Goal: Task Accomplishment & Management: Manage account settings

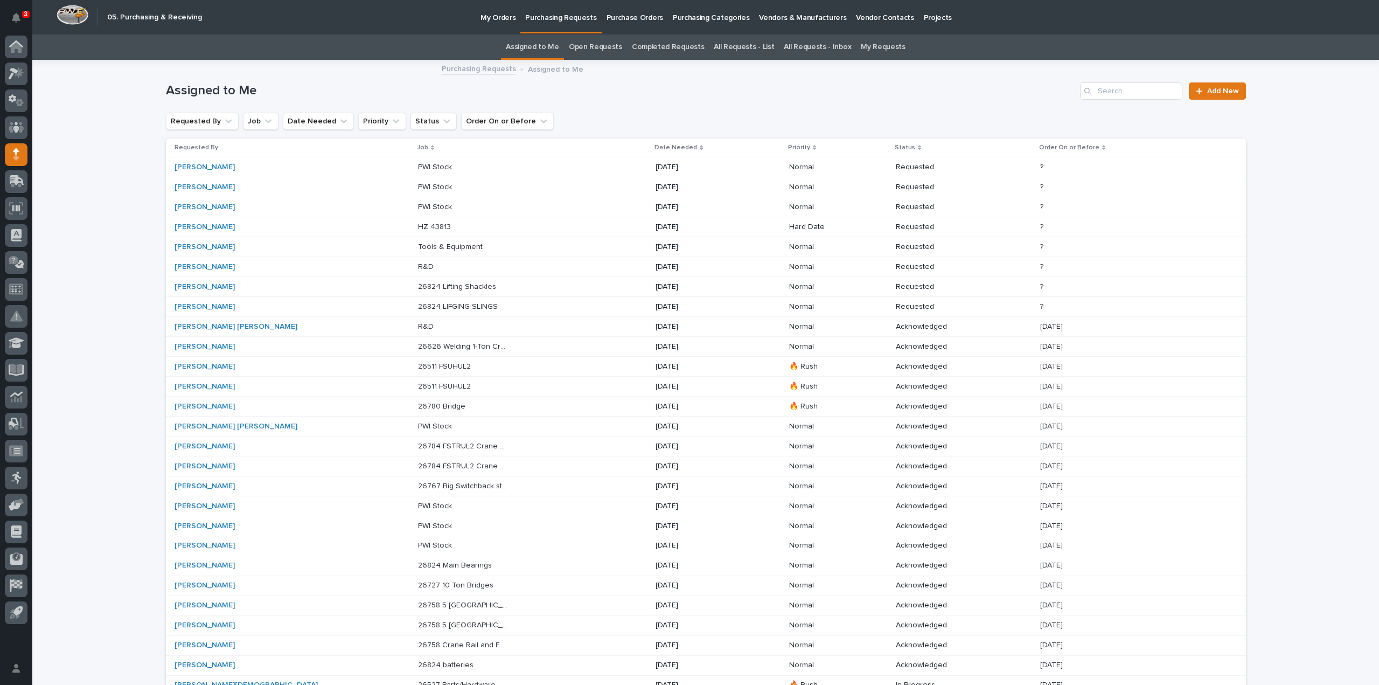
click at [418, 250] on p "Tools & Equipment" at bounding box center [451, 245] width 67 height 11
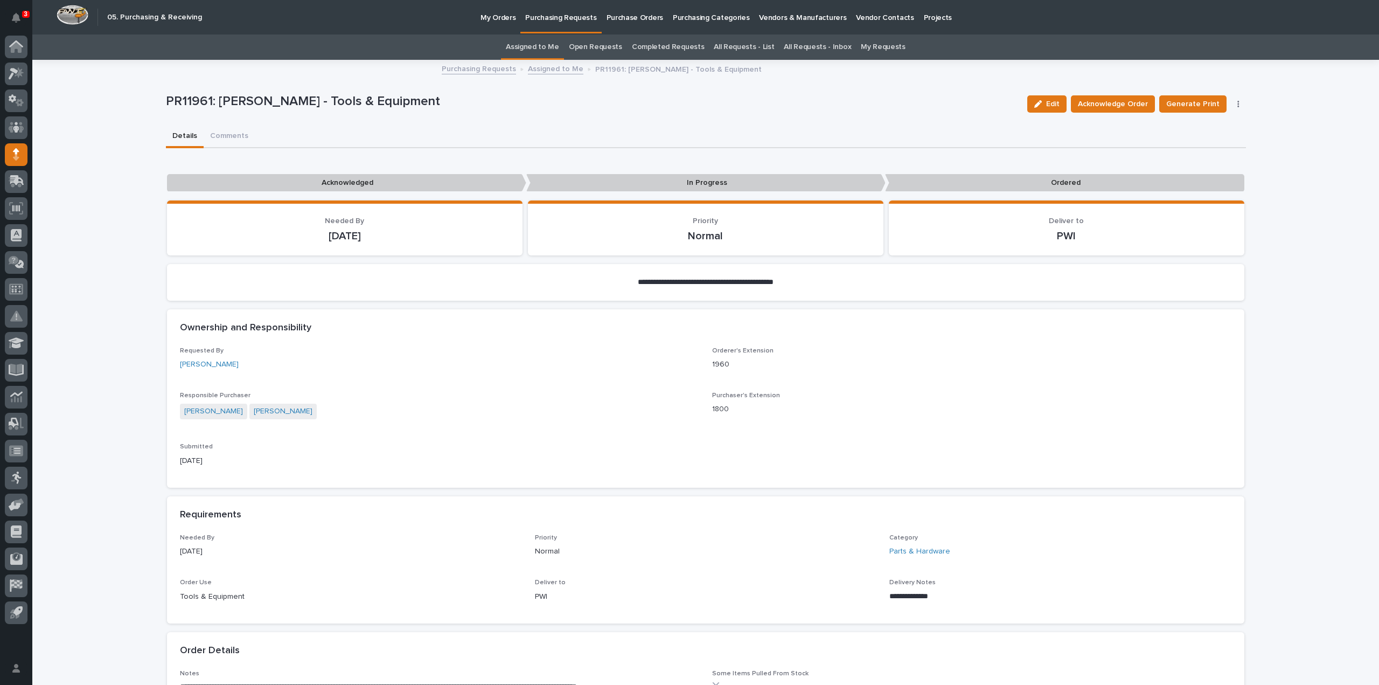
scroll to position [462, 0]
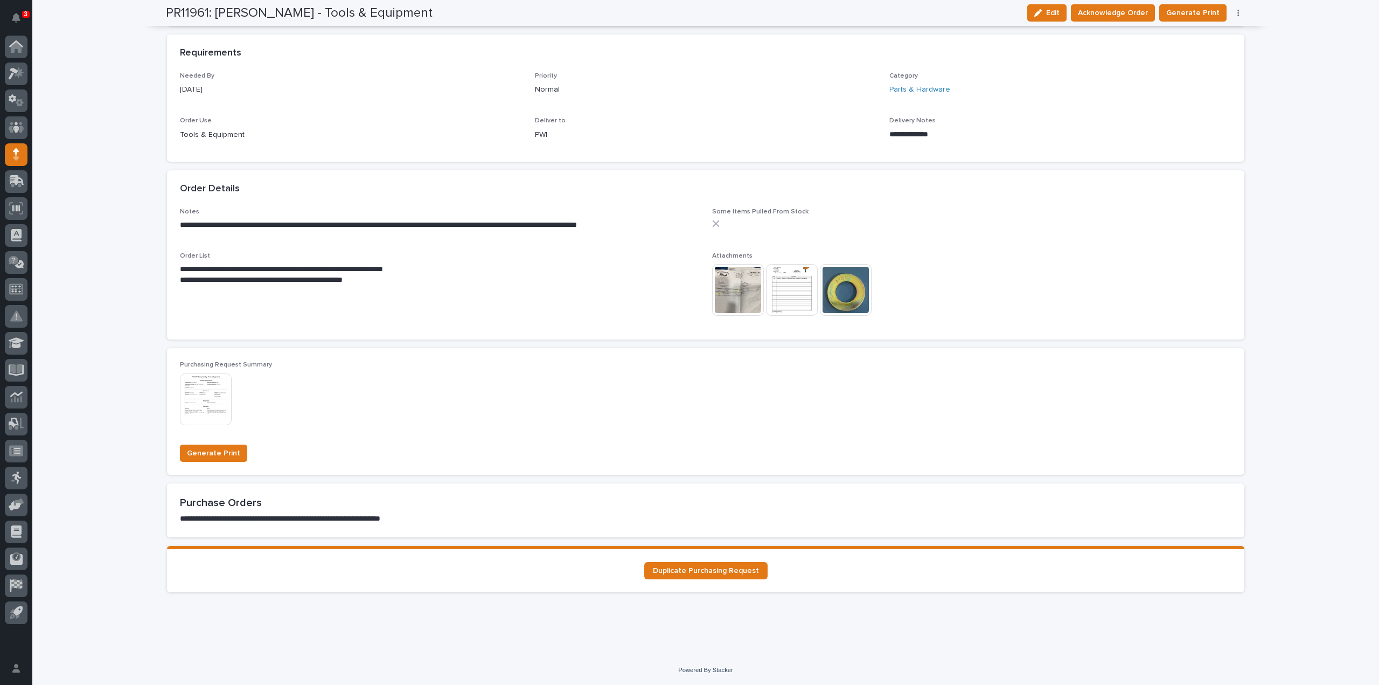
click at [793, 294] on img at bounding box center [792, 290] width 52 height 52
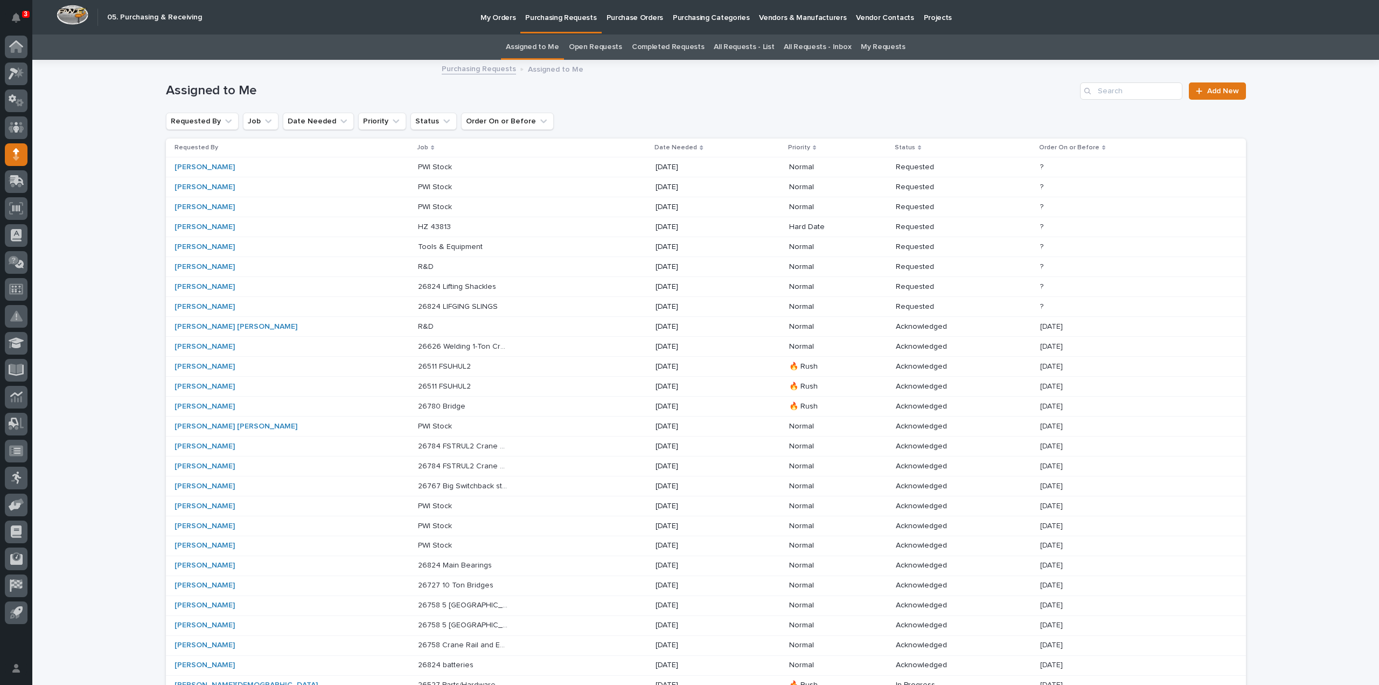
click at [414, 163] on td "PWI Stock PWI Stock" at bounding box center [533, 167] width 238 height 20
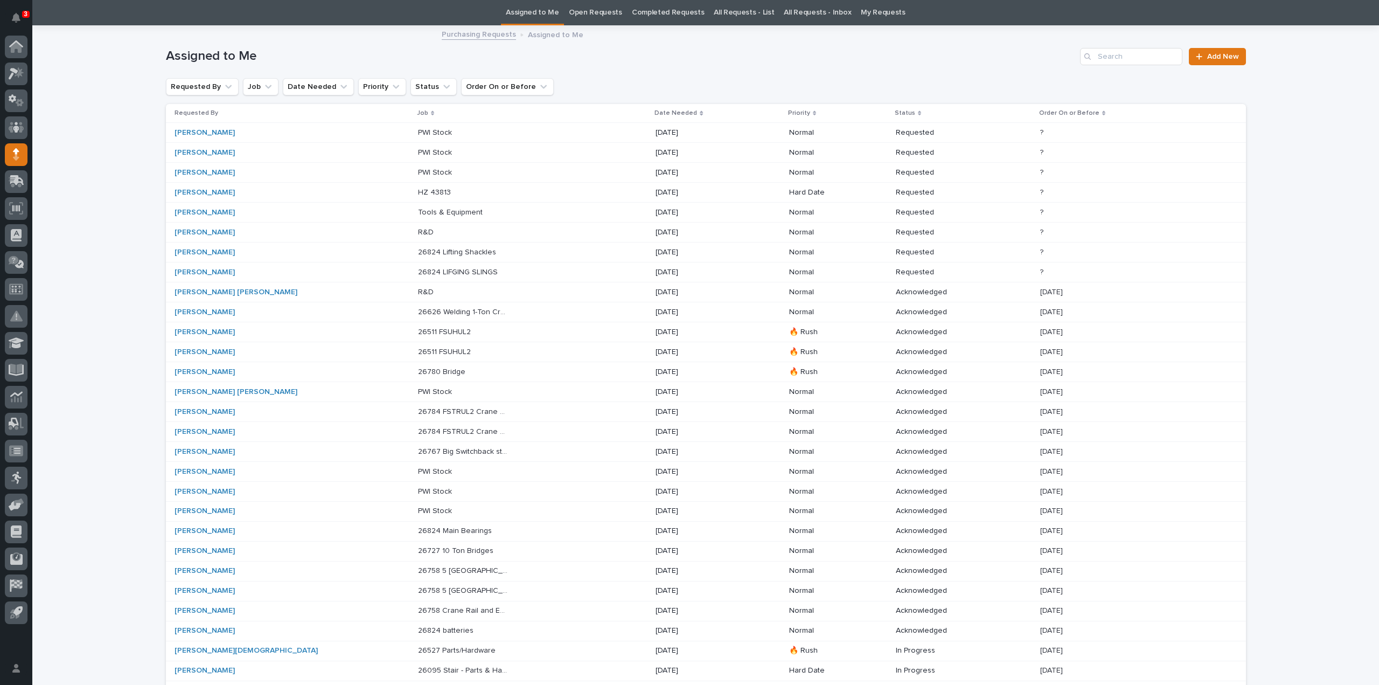
click at [418, 158] on div "PWI Stock PWI Stock" at bounding box center [532, 153] width 229 height 18
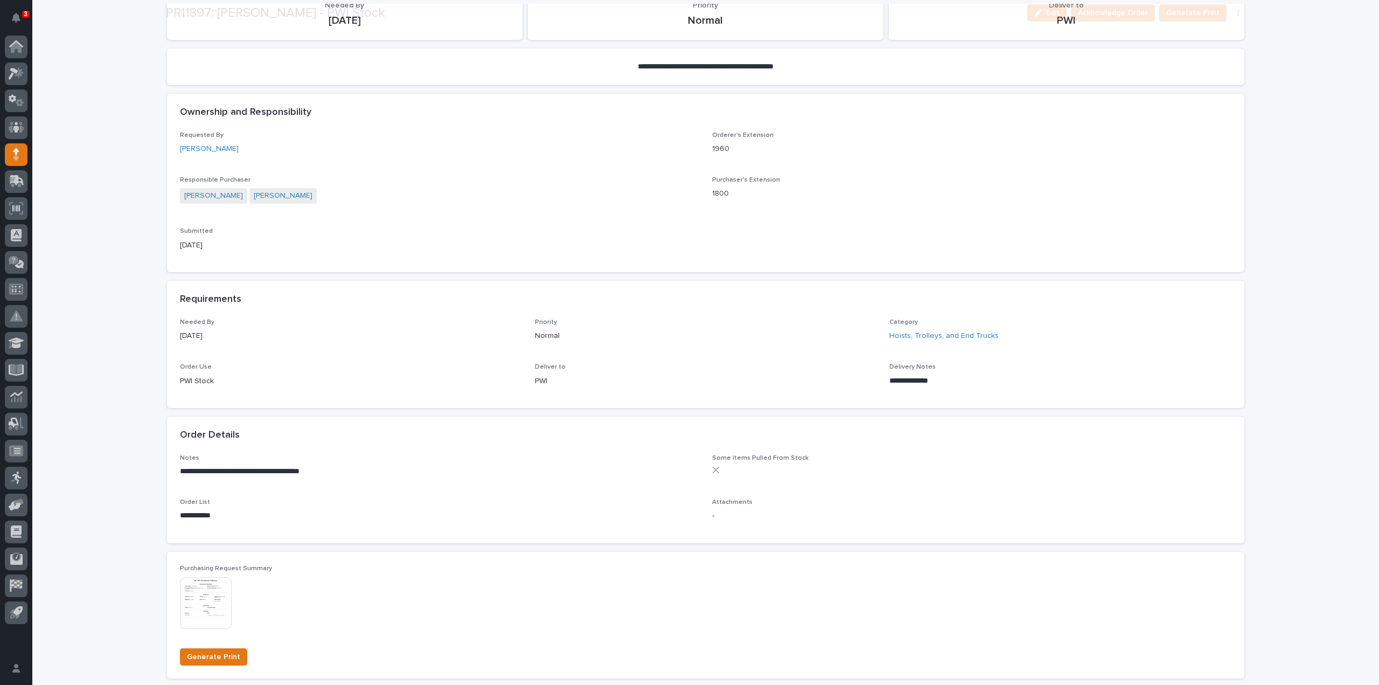
scroll to position [323, 0]
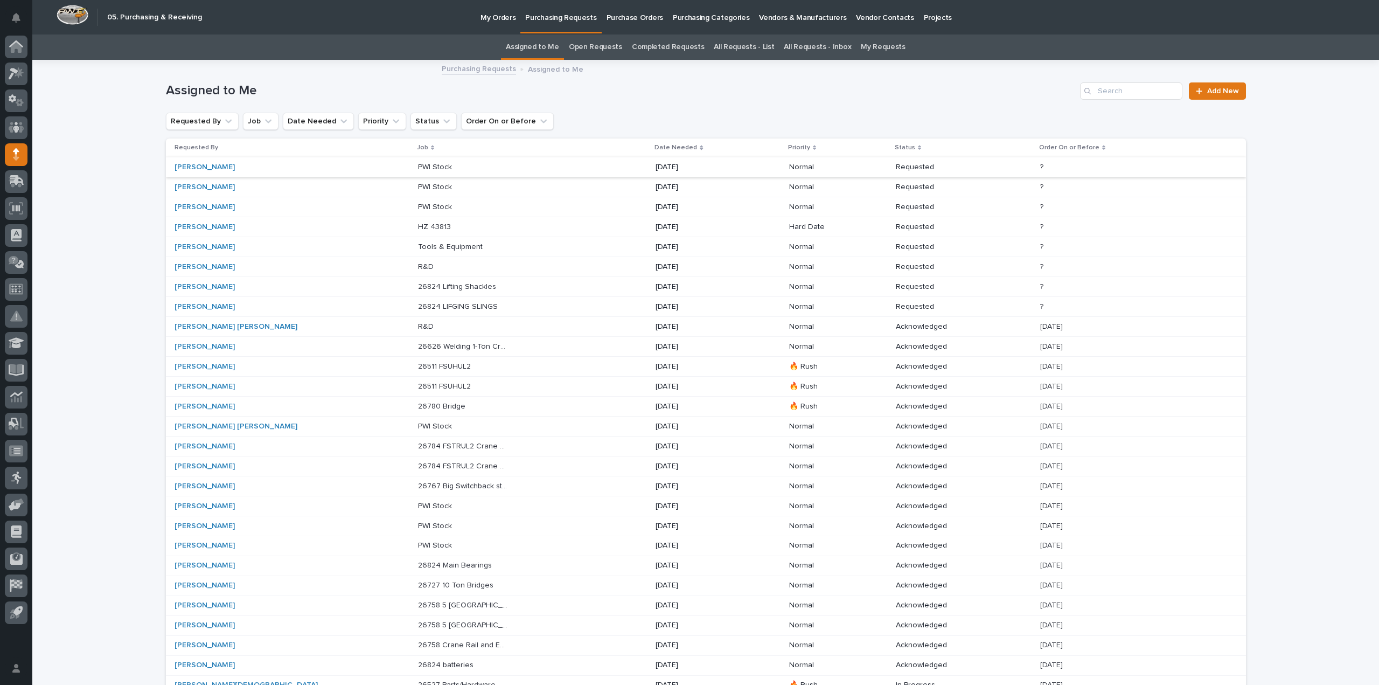
scroll to position [34, 0]
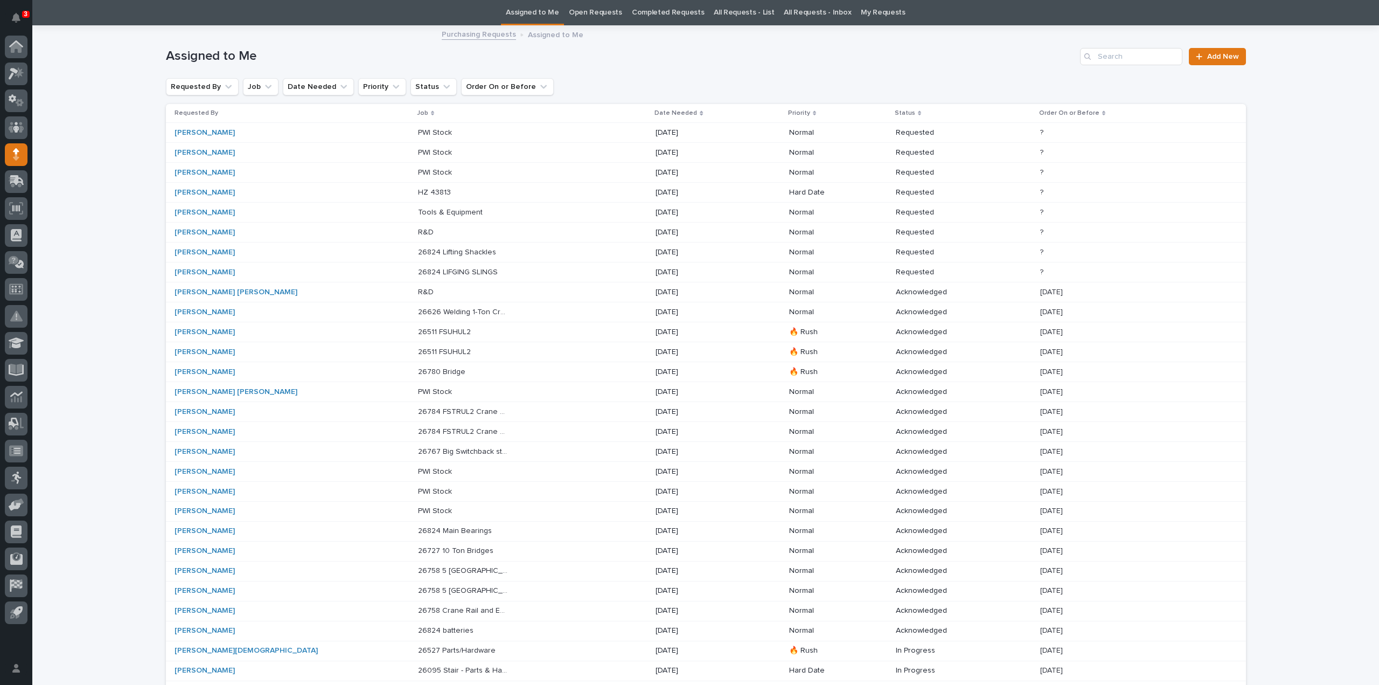
click at [418, 214] on p "Tools & Equipment" at bounding box center [451, 211] width 67 height 11
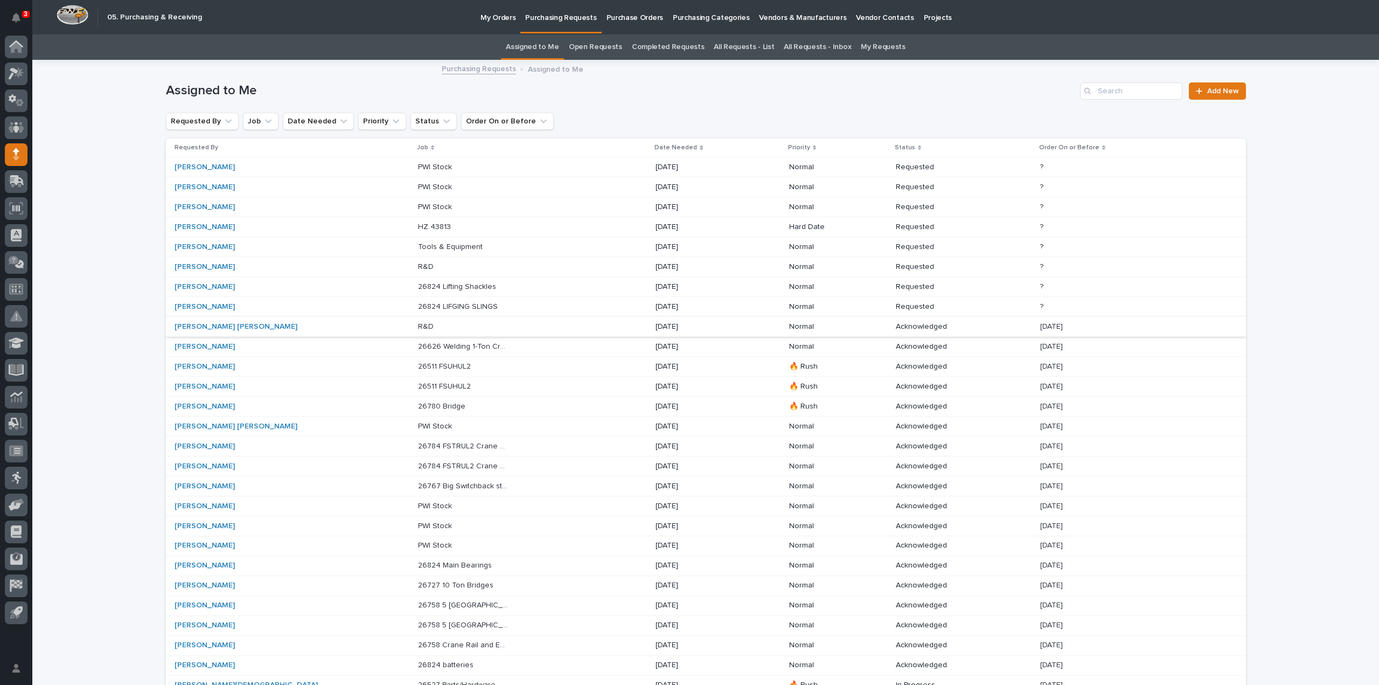
scroll to position [34, 0]
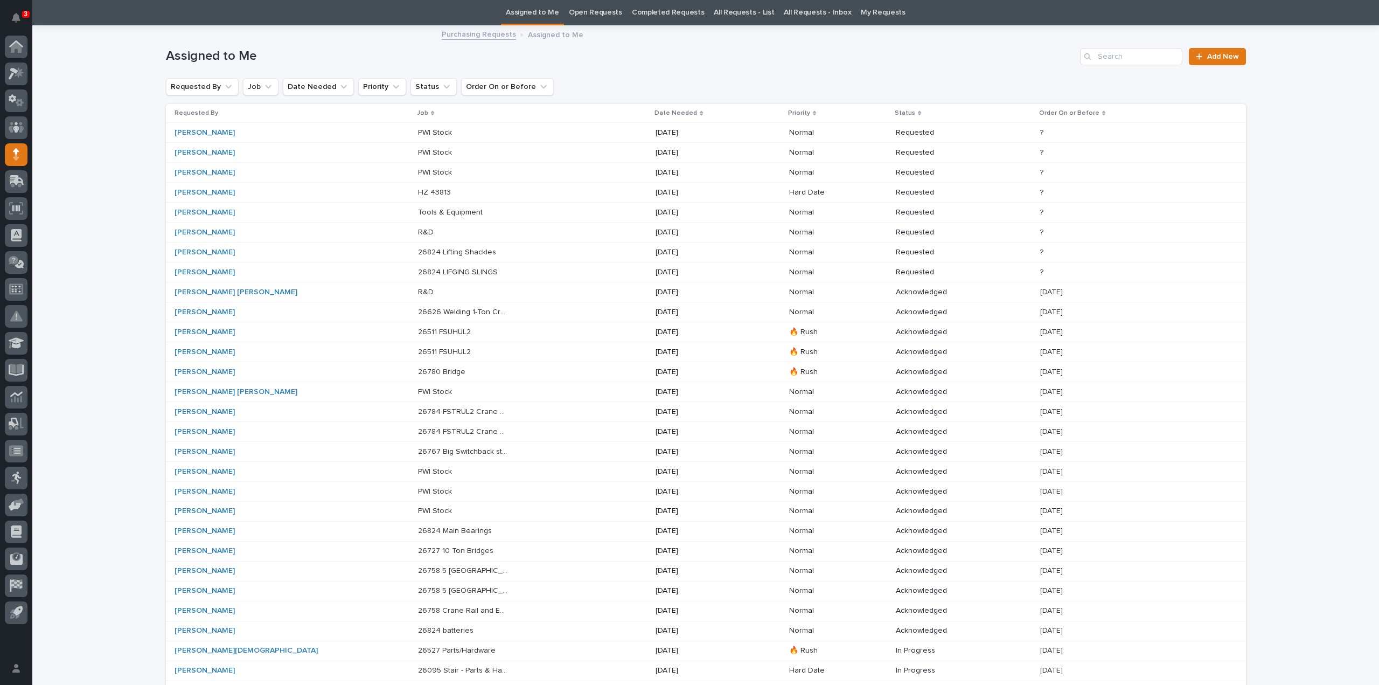
click at [418, 173] on p "PWI Stock" at bounding box center [436, 171] width 36 height 11
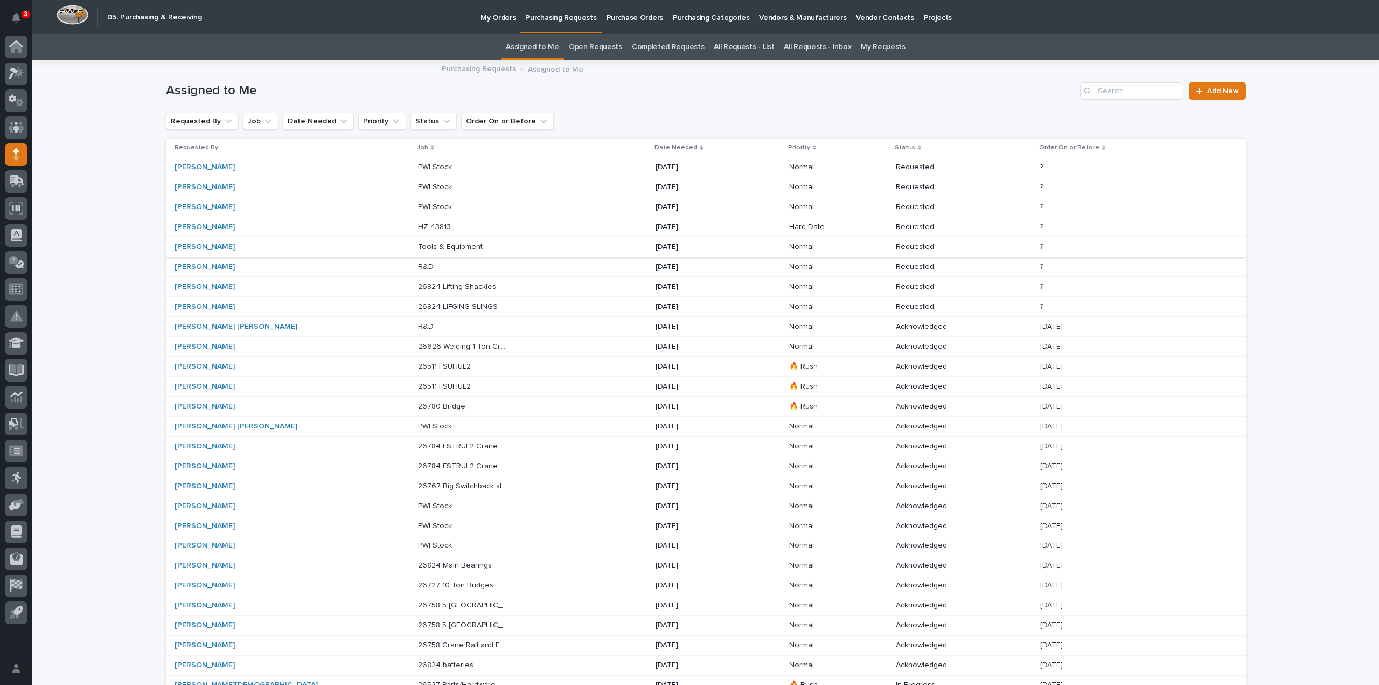
scroll to position [34, 0]
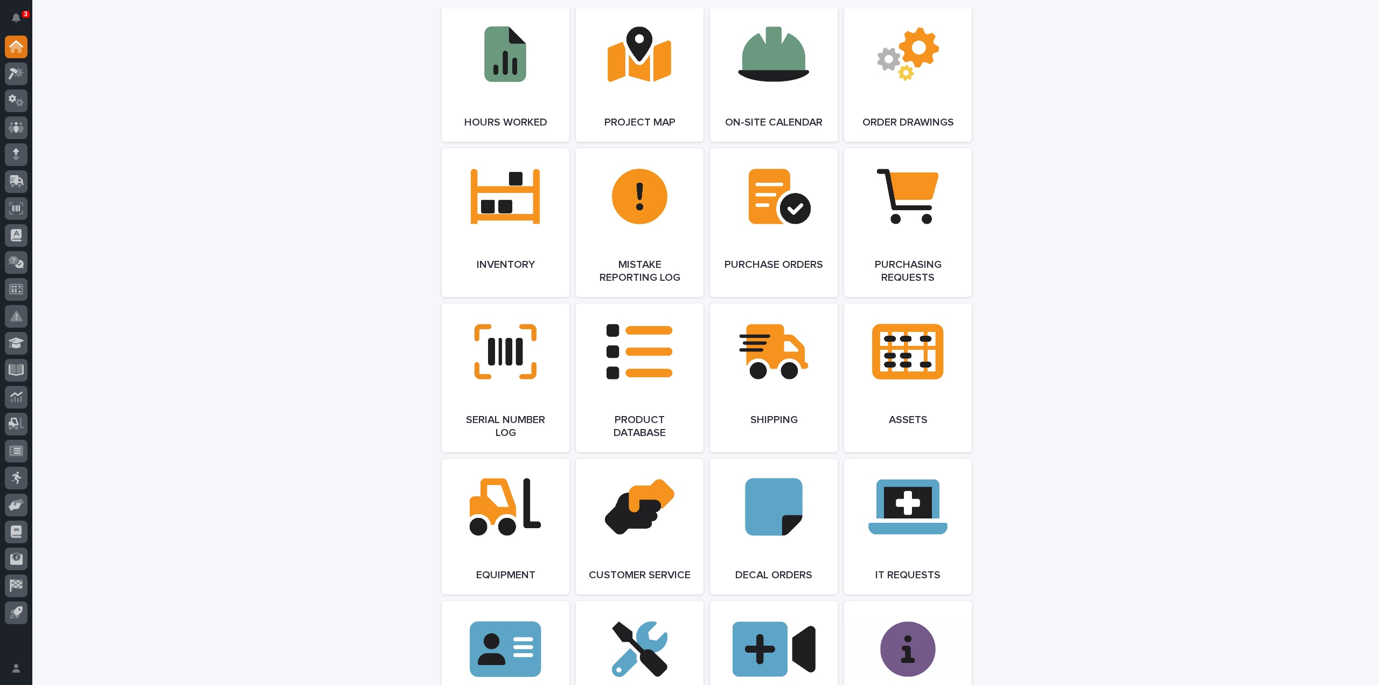
scroll to position [1086, 0]
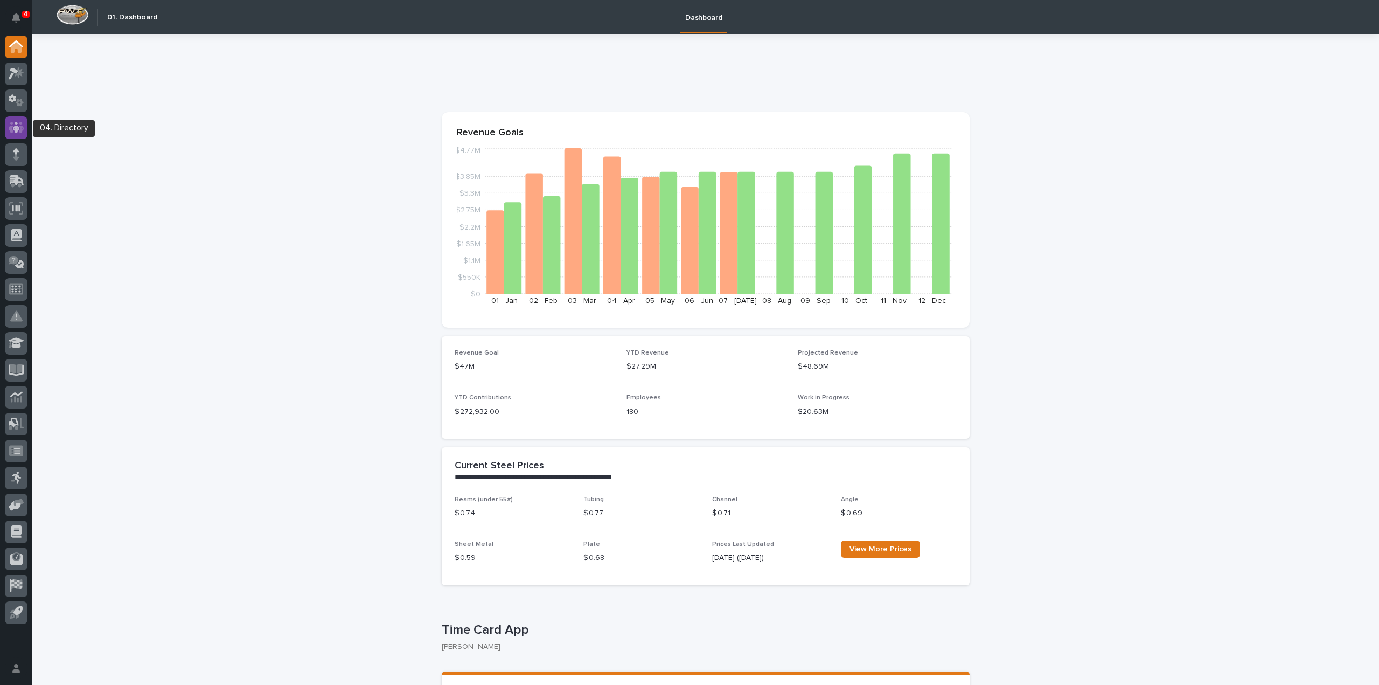
click at [25, 130] on div at bounding box center [16, 127] width 23 height 23
